Goal: Obtain resource: Download file/media

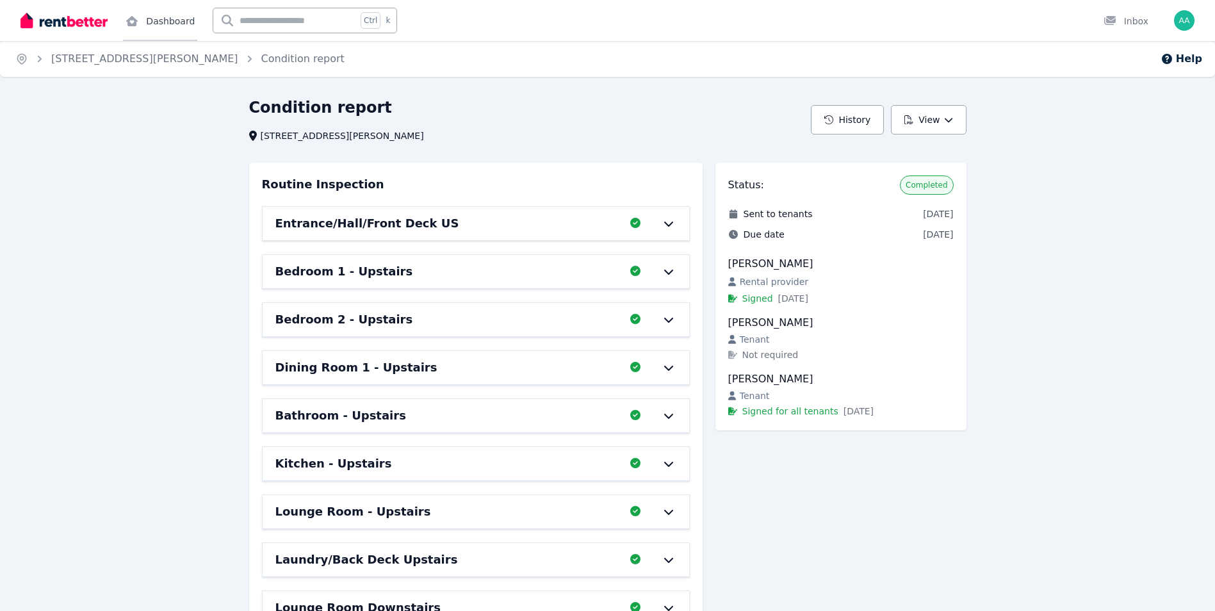
click at [138, 22] on icon at bounding box center [131, 21] width 13 height 10
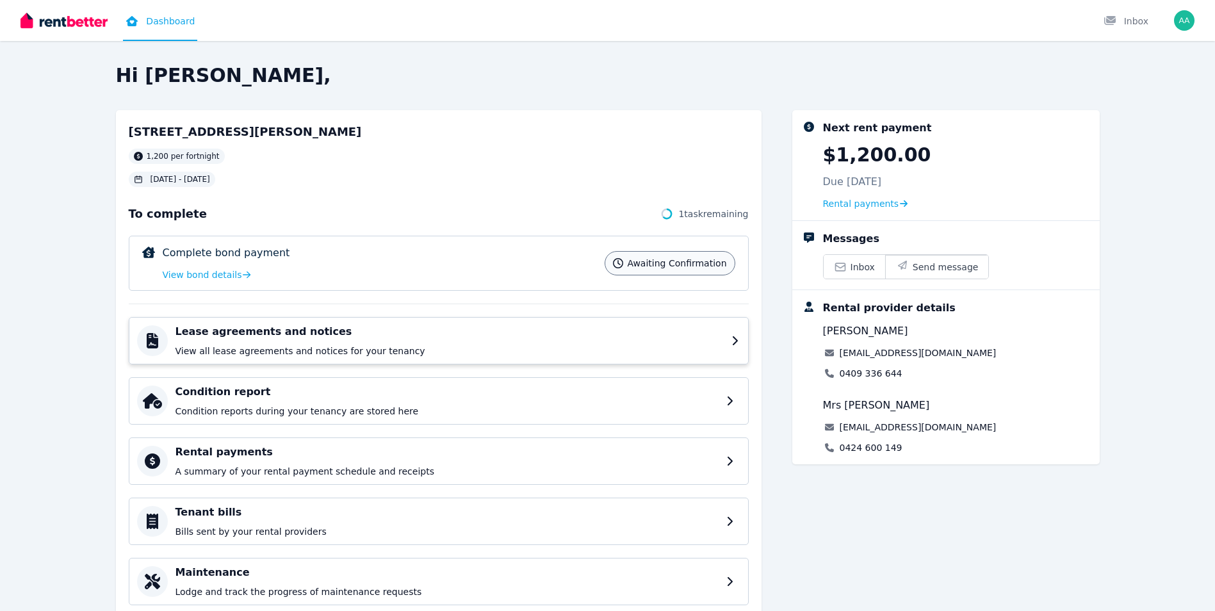
click at [243, 327] on h4 "Lease agreements and notices" at bounding box center [449, 331] width 548 height 15
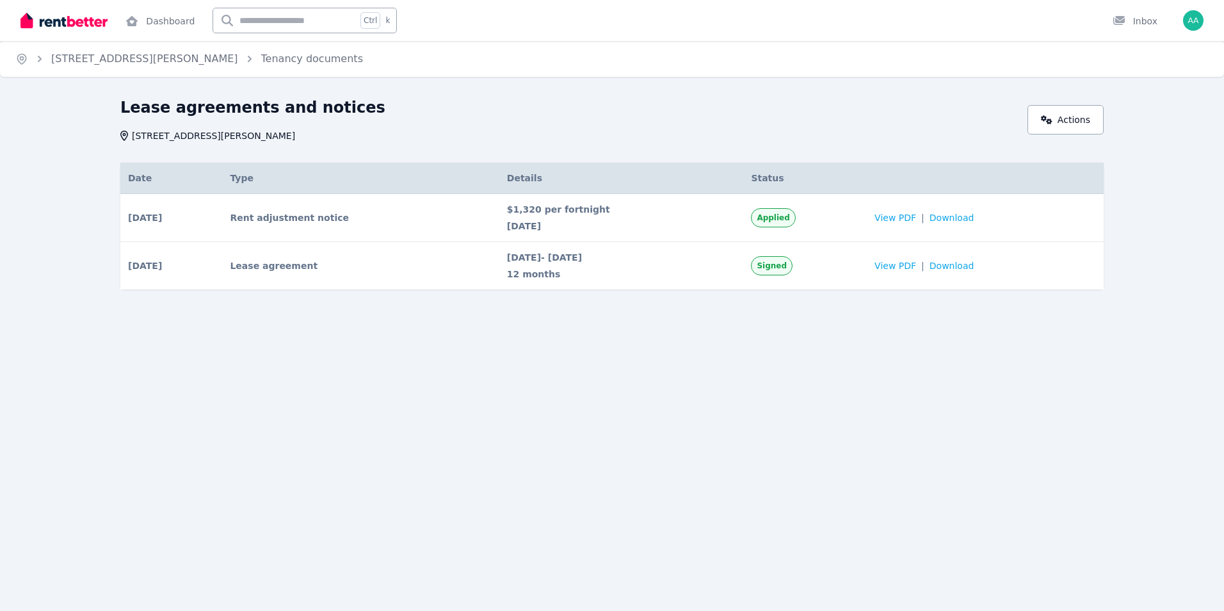
click at [287, 270] on td "Lease agreement" at bounding box center [360, 266] width 277 height 48
click at [899, 266] on span "View PDF" at bounding box center [896, 265] width 42 height 13
click at [1204, 595] on div "Open Intercom Messenger" at bounding box center [1196, 583] width 34 height 34
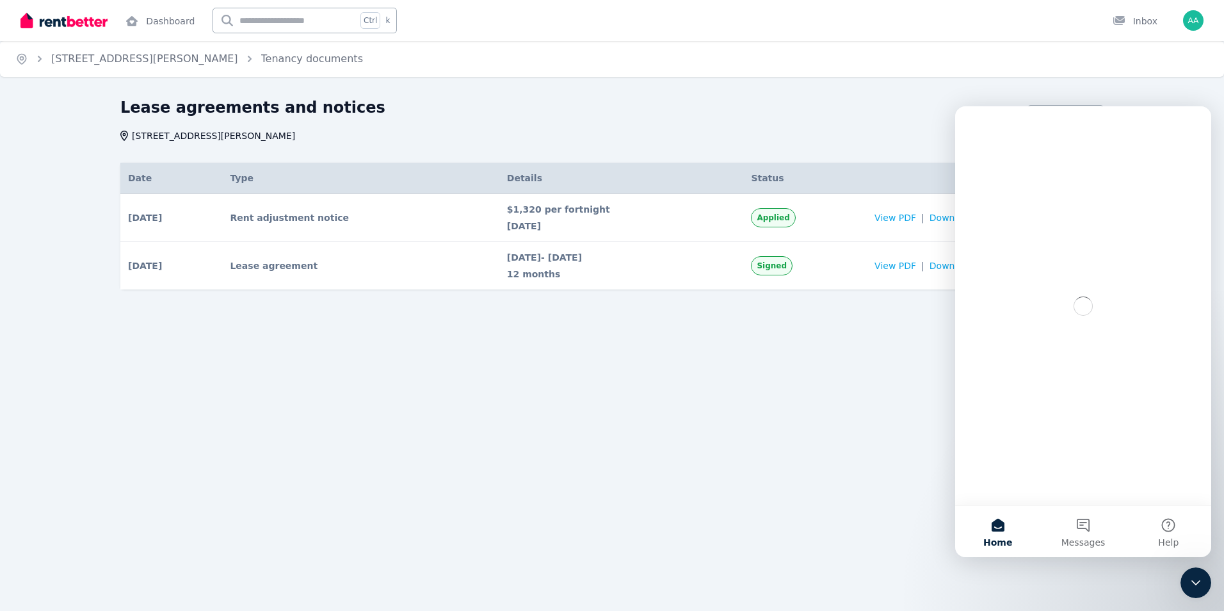
click at [903, 489] on div "Home [STREET_ADDRESS][PERSON_NAME] Tenancy documents Lease agreements and notic…" at bounding box center [612, 305] width 1224 height 611
click at [894, 553] on div "Home [STREET_ADDRESS][PERSON_NAME] Tenancy documents Lease agreements and notic…" at bounding box center [612, 305] width 1224 height 611
click at [596, 464] on div "Home [STREET_ADDRESS][PERSON_NAME] Tenancy documents Lease agreements and notic…" at bounding box center [612, 305] width 1224 height 611
click at [781, 93] on div "Home [STREET_ADDRESS][PERSON_NAME] Tenancy documents Lease agreements and notic…" at bounding box center [612, 305] width 1224 height 611
click at [1179, 97] on div "Home [STREET_ADDRESS][PERSON_NAME] Tenancy documents Lease agreements and notic…" at bounding box center [612, 305] width 1224 height 611
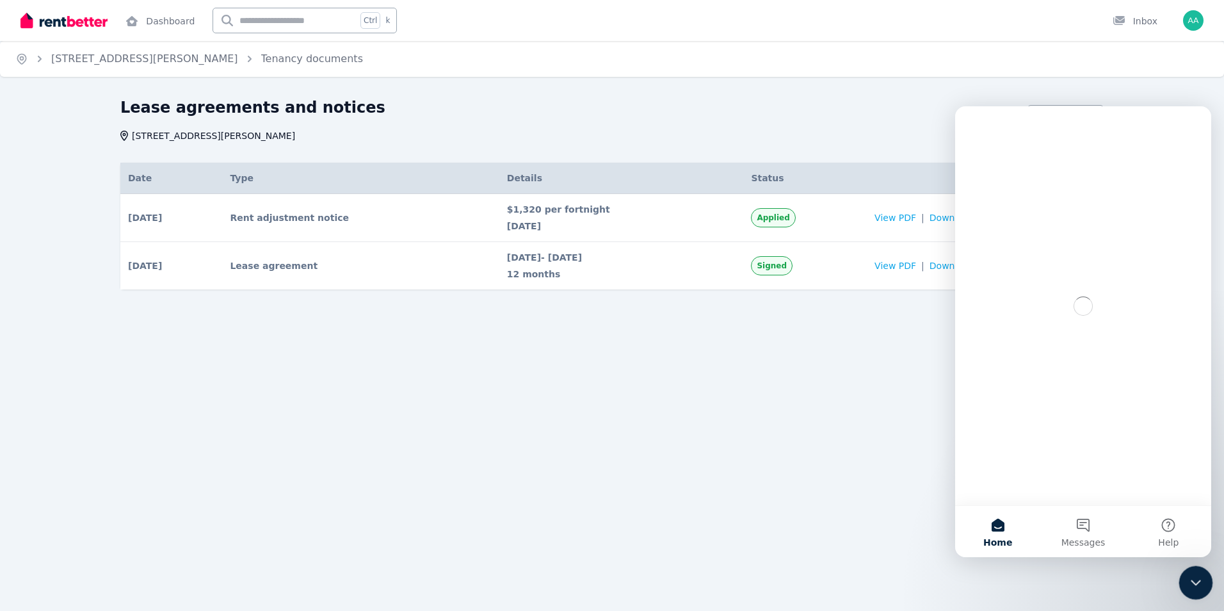
click at [1183, 578] on div "Close Intercom Messenger" at bounding box center [1194, 580] width 31 height 31
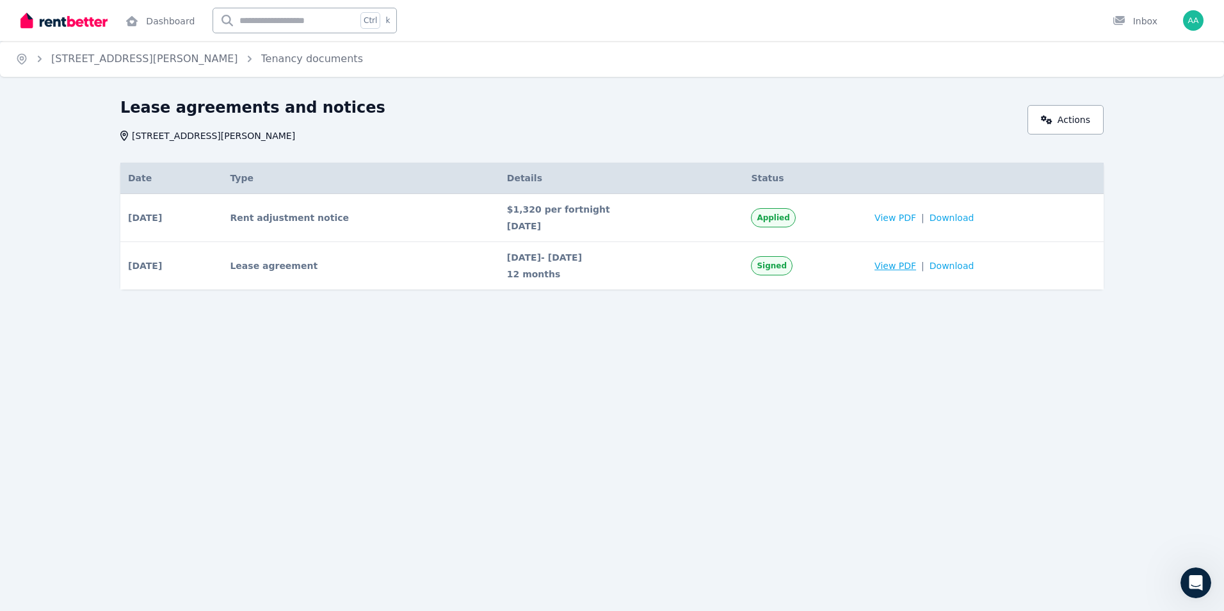
click at [904, 262] on span "View PDF" at bounding box center [896, 265] width 42 height 13
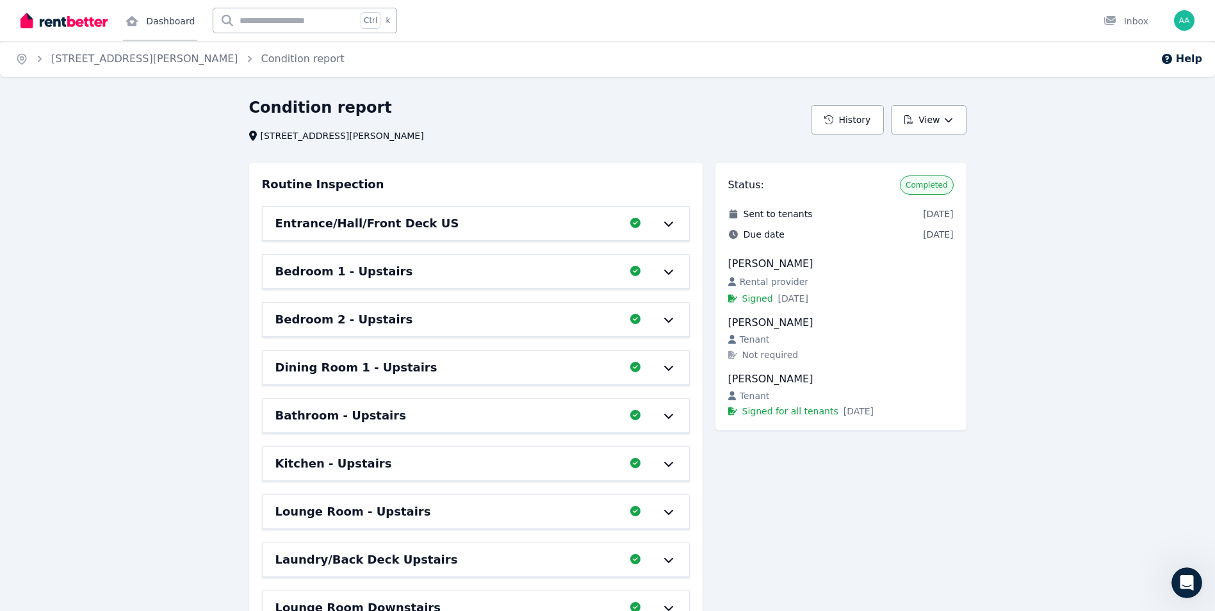
click at [156, 22] on link "Dashboard" at bounding box center [160, 20] width 74 height 41
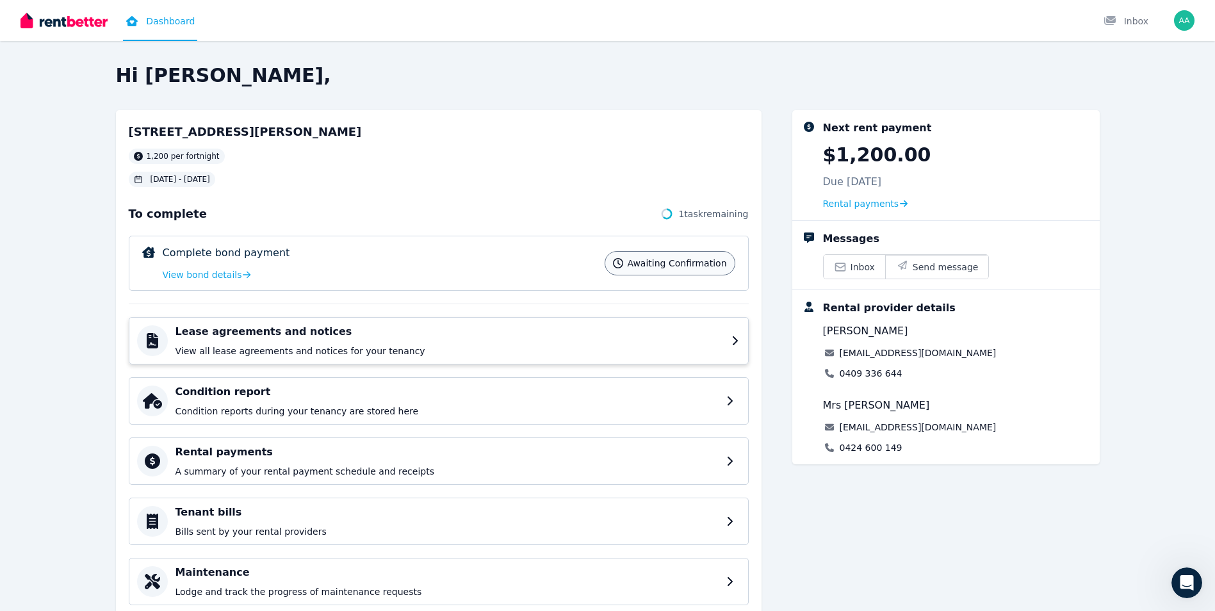
click at [289, 332] on h4 "Lease agreements and notices" at bounding box center [449, 331] width 548 height 15
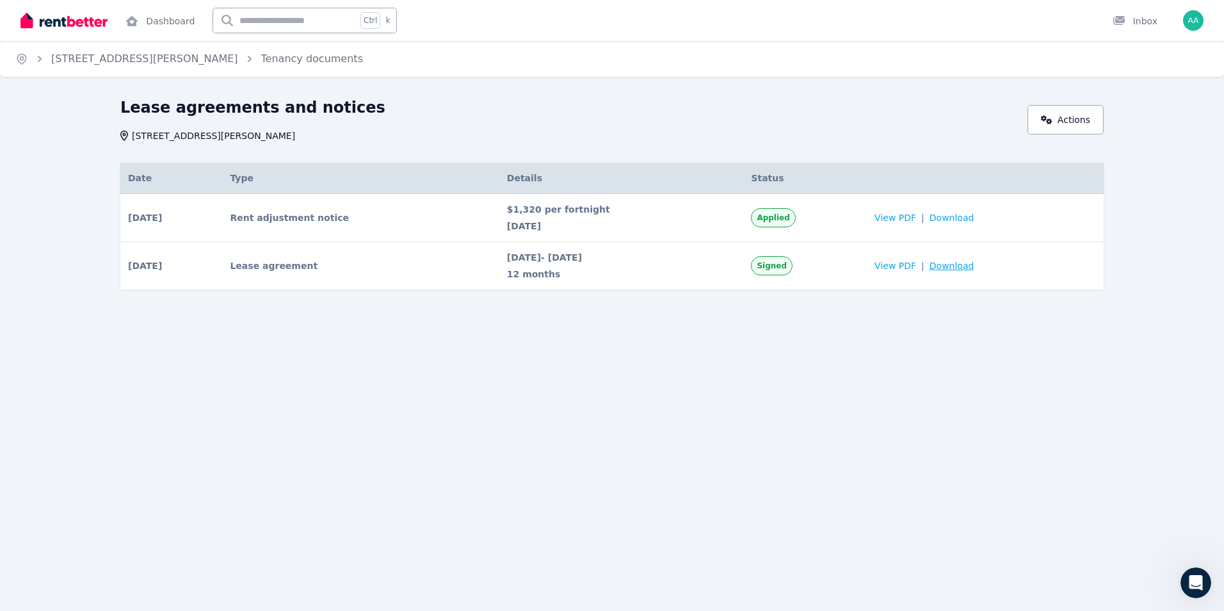
click at [952, 270] on span "Download" at bounding box center [952, 265] width 45 height 13
